Goal: Transaction & Acquisition: Purchase product/service

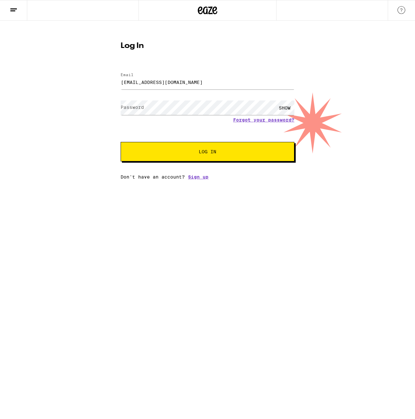
type input "[EMAIL_ADDRESS][DOMAIN_NAME]"
click at [121, 142] on button "Log In" at bounding box center [208, 151] width 174 height 19
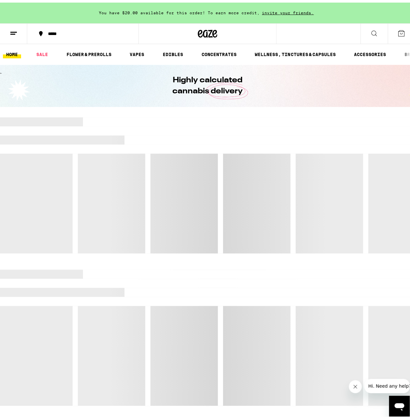
click at [43, 33] on icon at bounding box center [41, 31] width 8 height 8
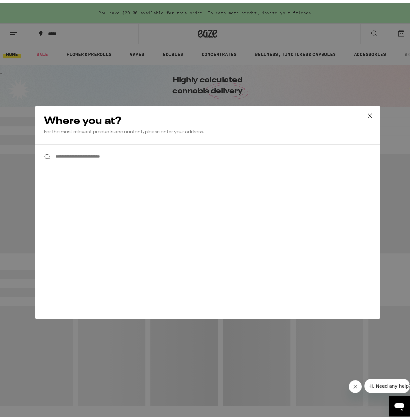
click at [43, 33] on div "**********" at bounding box center [207, 209] width 415 height 419
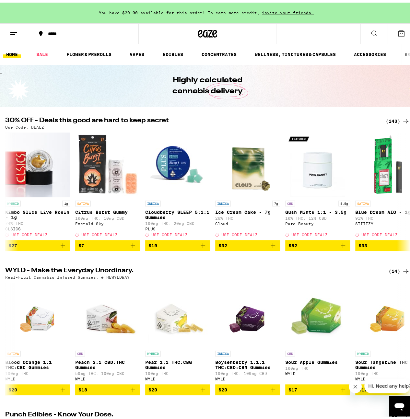
click at [53, 30] on div "*****" at bounding box center [86, 31] width 83 height 5
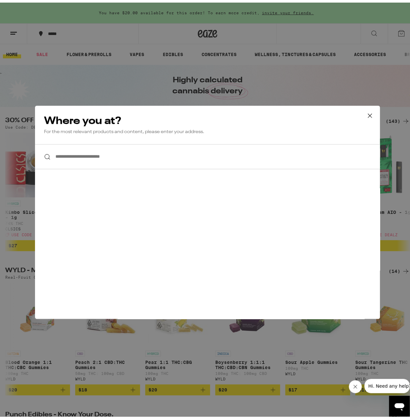
click at [123, 162] on input "**********" at bounding box center [207, 154] width 345 height 25
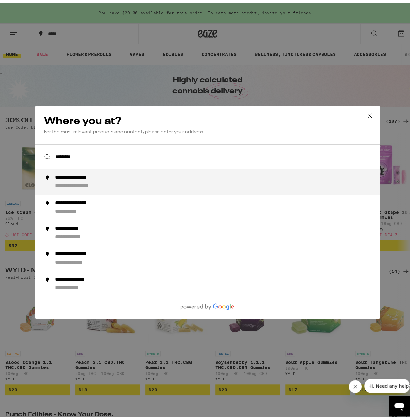
click at [115, 181] on div "**********" at bounding box center [220, 179] width 331 height 15
type input "**********"
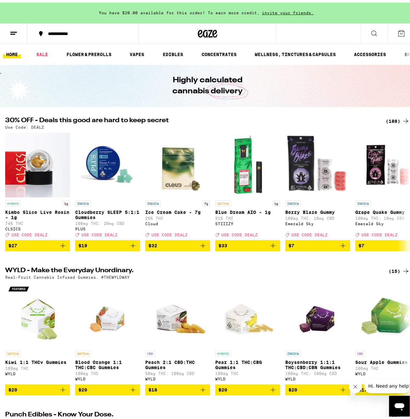
click at [386, 116] on div "(188)" at bounding box center [398, 119] width 24 height 8
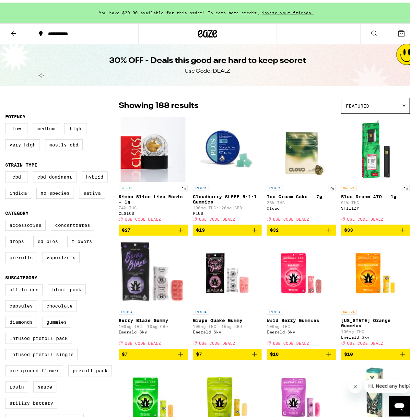
scroll to position [162, 0]
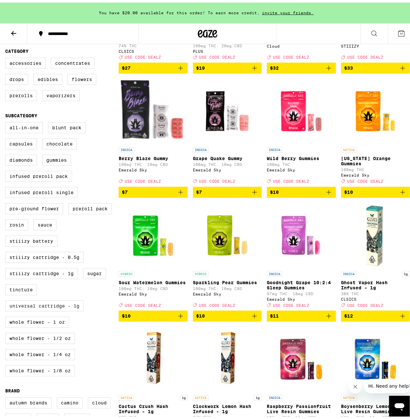
click at [62, 309] on label "Universal Cartridge - 1g" at bounding box center [44, 303] width 79 height 11
click at [7, 121] on input "Universal Cartridge - 1g" at bounding box center [6, 121] width 0 height 0
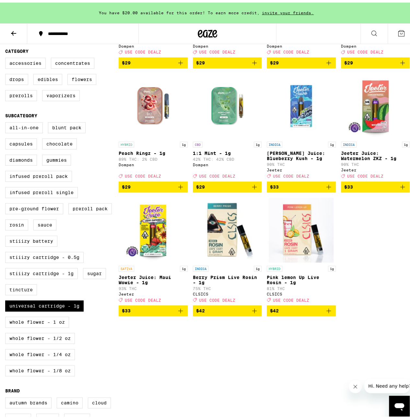
click at [366, 260] on div "INDICA 1g [PERSON_NAME] - 1g 90% THC: 1% CBD Dompen Deal Created with Sketch. U…" at bounding box center [264, 133] width 291 height 362
click at [56, 309] on label "Universal Cartridge - 1g" at bounding box center [44, 303] width 79 height 11
click at [7, 121] on input "Universal Cartridge - 1g" at bounding box center [6, 121] width 0 height 0
checkbox input "false"
click at [59, 325] on label "Whole Flower - 1 oz" at bounding box center [37, 319] width 64 height 11
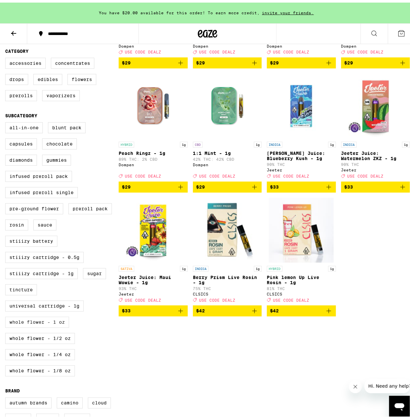
click at [7, 121] on input "Whole Flower - 1 oz" at bounding box center [6, 121] width 0 height 0
checkbox input "true"
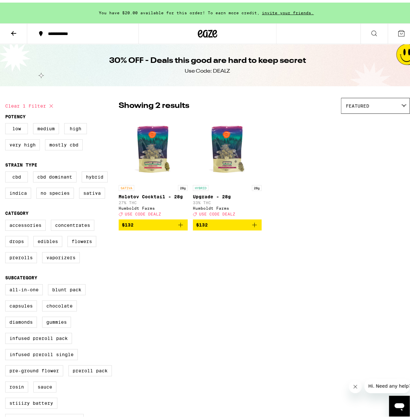
click at [260, 310] on div "Clear 1 filter Potency Low Medium High Very High Mostly CBD Strain Type CBD CBD…" at bounding box center [207, 375] width 415 height 570
click at [164, 196] on p "Molotov Cocktail - 28g" at bounding box center [153, 194] width 69 height 5
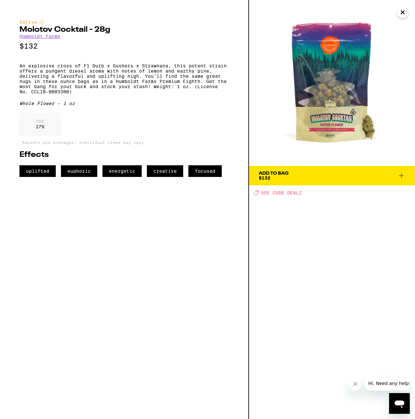
click at [402, 13] on icon "Close" at bounding box center [403, 12] width 8 height 10
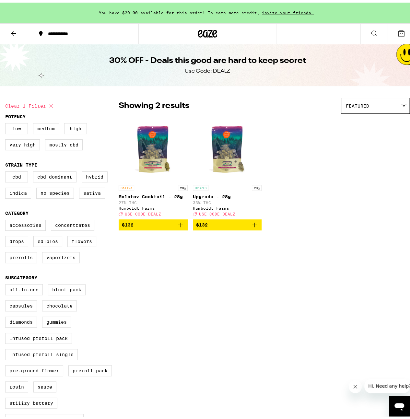
click at [255, 226] on icon "Add to bag" at bounding box center [255, 223] width 8 height 8
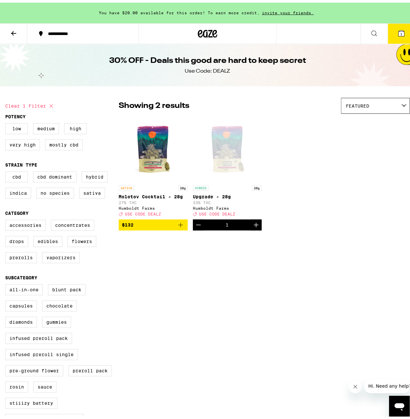
click at [396, 37] on button "1" at bounding box center [401, 31] width 27 height 20
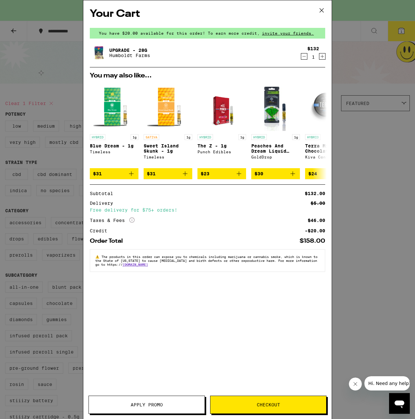
click at [223, 312] on div "Your Cart You have $20.00 available for this order! To earn more credit, invite…" at bounding box center [207, 200] width 248 height 400
click at [225, 317] on div "Your Cart You have $20.00 available for this order! To earn more credit, invite…" at bounding box center [207, 200] width 248 height 400
click at [355, 385] on icon "Close message from company" at bounding box center [355, 384] width 5 height 5
click at [236, 367] on div "Your Cart You have $20.00 available for this order! To earn more credit, invite…" at bounding box center [207, 200] width 248 height 400
click at [375, 313] on div "Your Cart You have $20.00 available for this order! To earn more credit, invite…" at bounding box center [207, 209] width 415 height 419
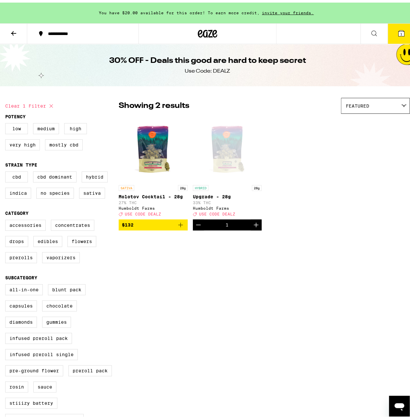
click at [220, 69] on div "Use Code: DEALZ" at bounding box center [207, 68] width 45 height 7
copy div "DEALZ"
click at [399, 28] on icon at bounding box center [402, 31] width 6 height 6
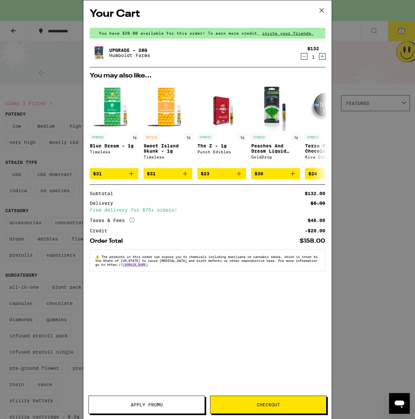
click at [239, 289] on div "Your Cart You have $20.00 available for this order! To earn more credit, invite…" at bounding box center [207, 200] width 248 height 400
click at [164, 405] on span "Apply Promo" at bounding box center [147, 405] width 116 height 5
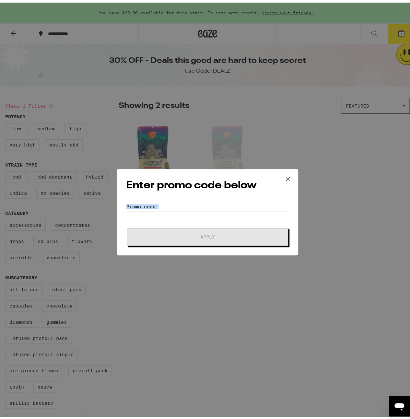
click at [228, 209] on form "Promo Code Apply" at bounding box center [207, 222] width 163 height 44
click at [227, 207] on input "Promo Code" at bounding box center [207, 205] width 163 height 10
paste input "DEALZ"
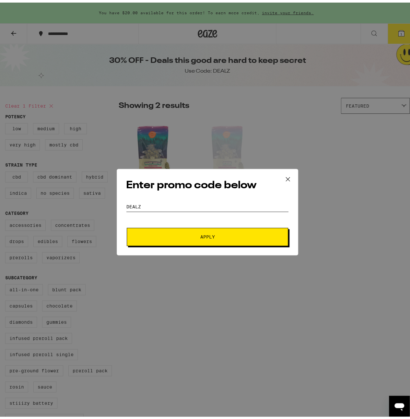
type input "DEALZ"
click at [221, 236] on span "Apply" at bounding box center [207, 234] width 117 height 5
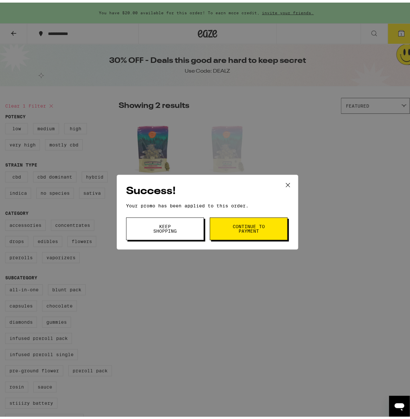
click at [262, 231] on span "Continue to payment" at bounding box center [248, 226] width 33 height 9
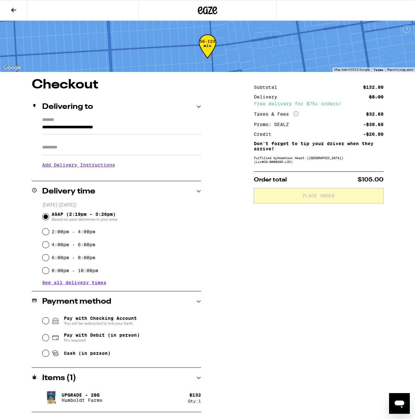
click at [312, 355] on div "Subtotal $132.00 Delivery $5.00 Free delivery for $75+ orders! Taxes & Fees Mor…" at bounding box center [319, 246] width 130 height 334
click at [288, 319] on div "Subtotal $132.00 Delivery $5.00 Free delivery for $75+ orders! Taxes & Fees Mor…" at bounding box center [319, 246] width 130 height 334
click at [363, 6] on div at bounding box center [207, 10] width 415 height 21
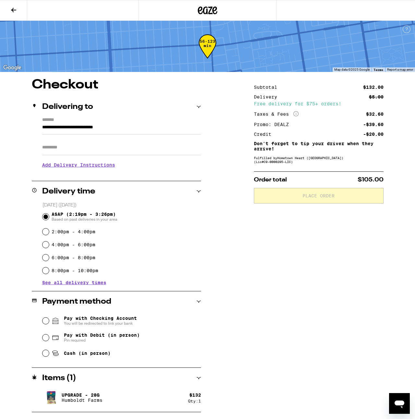
click at [363, 6] on div at bounding box center [207, 10] width 415 height 21
